Goal: Find specific page/section: Find specific page/section

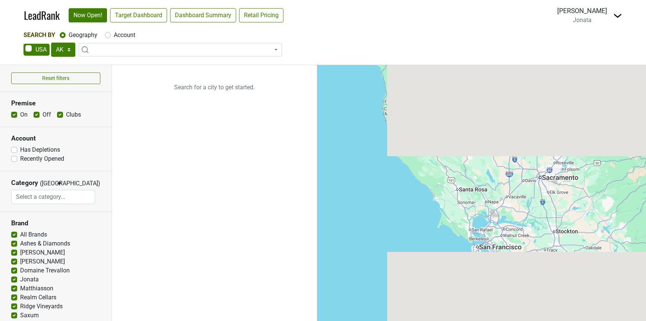
select select "TX"
select select
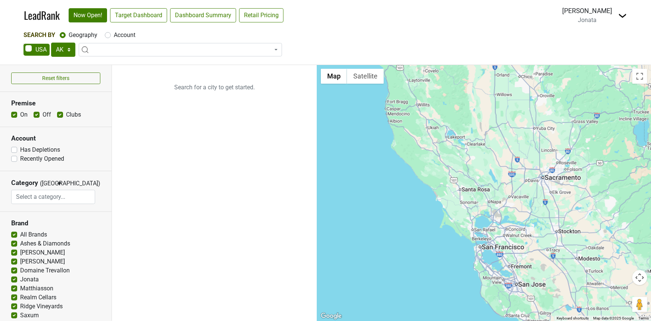
click at [43, 15] on link "LeadRank" at bounding box center [42, 15] width 36 height 16
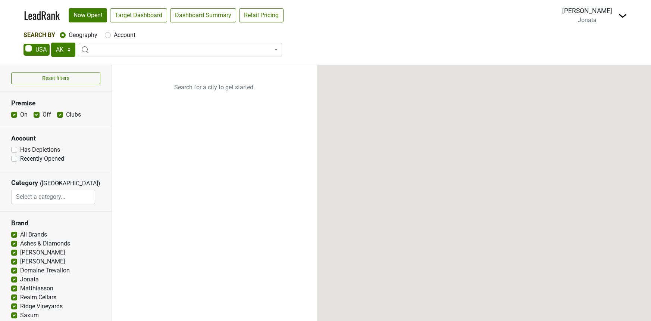
select select "[GEOGRAPHIC_DATA]"
select select
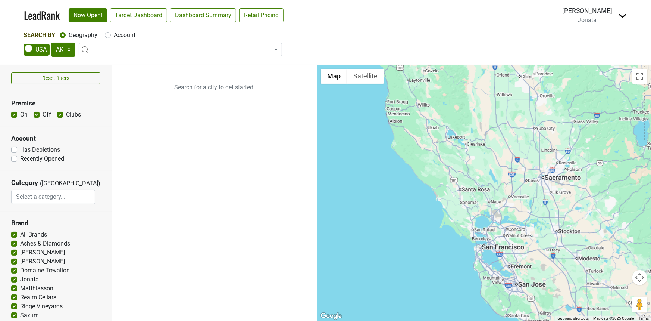
click at [127, 41] on div "Search By Geography Account AK AL AR AZ CA CO CT DC DE FL GA HI IA ID IL IN KS …" at bounding box center [326, 45] width 604 height 28
click at [119, 45] on span at bounding box center [180, 49] width 203 height 13
click at [70, 47] on select "AK AL AR AZ CA CO CT DC DE FL GA HI IA ID IL IN KS KY LA MA MD ME MI MN MO MS M…" at bounding box center [63, 50] width 24 height 14
select select "NY"
click at [51, 43] on select "AK AL AR AZ CA CO CT DC DE FL GA HI IA ID IL IN KS KY LA MA MD ME MI MN MO MS M…" at bounding box center [63, 50] width 24 height 14
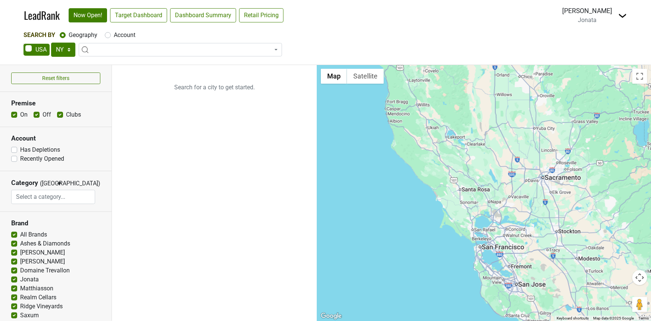
click at [58, 60] on div "Search By Geography Account AK AL AR AZ CA CO CT DC DE FL GA HI IA ID IL IN KS …" at bounding box center [325, 48] width 651 height 34
click at [149, 17] on link "Target Dashboard" at bounding box center [138, 15] width 57 height 14
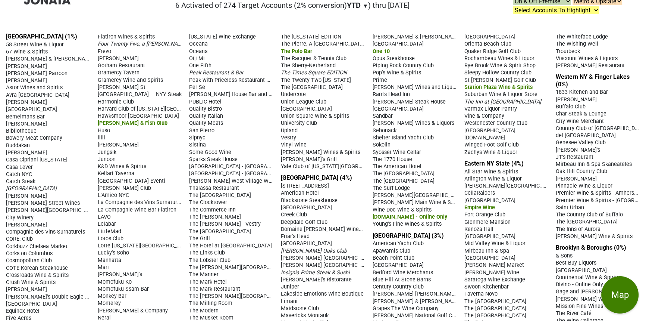
scroll to position [55, 0]
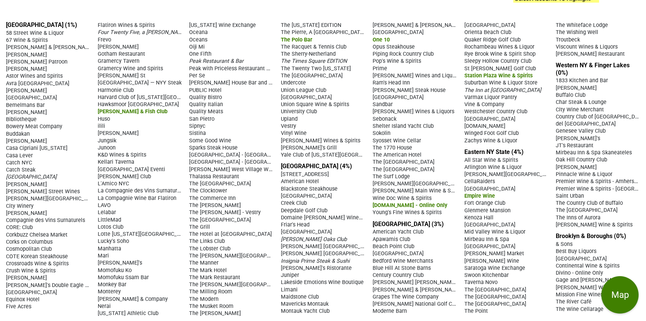
drag, startPoint x: 7, startPoint y: 30, endPoint x: 602, endPoint y: 311, distance: 658.3
click at [602, 311] on div "Manhattan (1%) 58 Street Wine & Liquor 67 Wine & Spirits Acker Merrall & Condit…" at bounding box center [323, 168] width 646 height 307
copy div "Manhattan (1%) 58 Street Wine & Liquor 67 Wine & Spirits Acker Merrall & Condit…"
click at [227, 204] on div "The Corkery" at bounding box center [231, 204] width 84 height 7
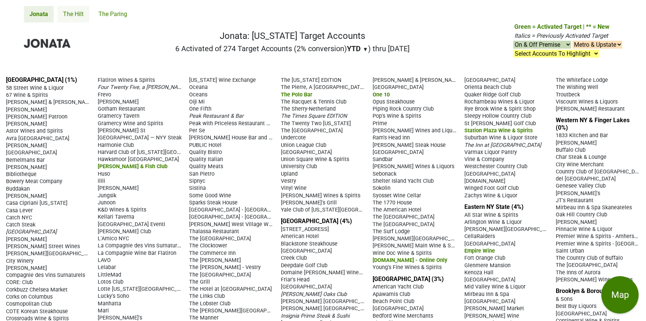
click at [76, 12] on link "The Hilt" at bounding box center [73, 14] width 32 height 16
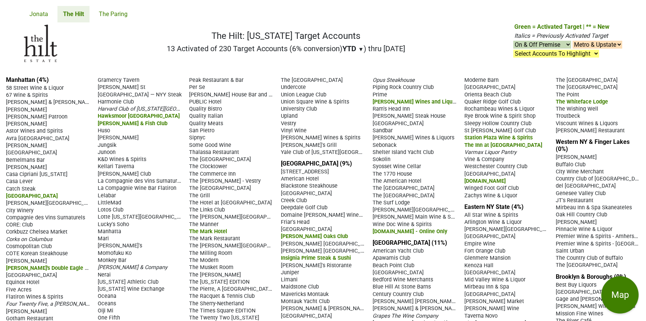
click at [101, 11] on link "The Paring" at bounding box center [113, 14] width 40 height 16
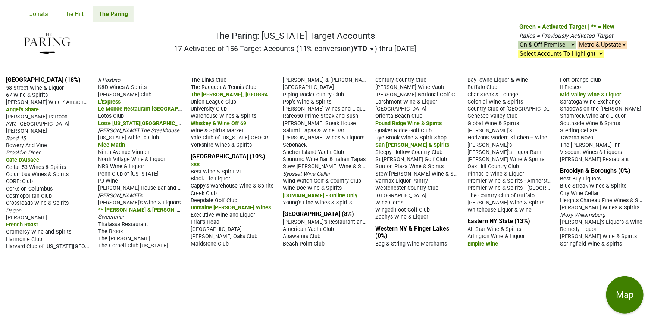
drag, startPoint x: 254, startPoint y: 143, endPoint x: 6, endPoint y: 89, distance: 253.5
click at [6, 89] on section "Manhattan (18%) 58 Street Wine & Liquor 67 Wine & Spirits Amster Wine / Amsterw…" at bounding box center [141, 162] width 270 height 173
click at [114, 162] on div "NRS Wine & Liquor" at bounding box center [141, 165] width 85 height 7
drag, startPoint x: 67, startPoint y: 19, endPoint x: 71, endPoint y: 18, distance: 4.0
click at [67, 19] on link "The Hilt" at bounding box center [73, 14] width 32 height 16
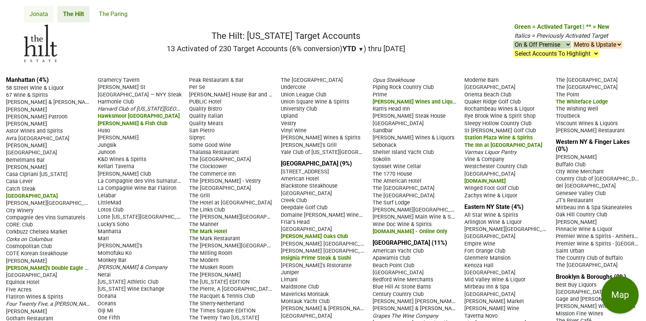
click at [40, 12] on link "Jonata" at bounding box center [39, 14] width 30 height 16
